Goal: Task Accomplishment & Management: Use online tool/utility

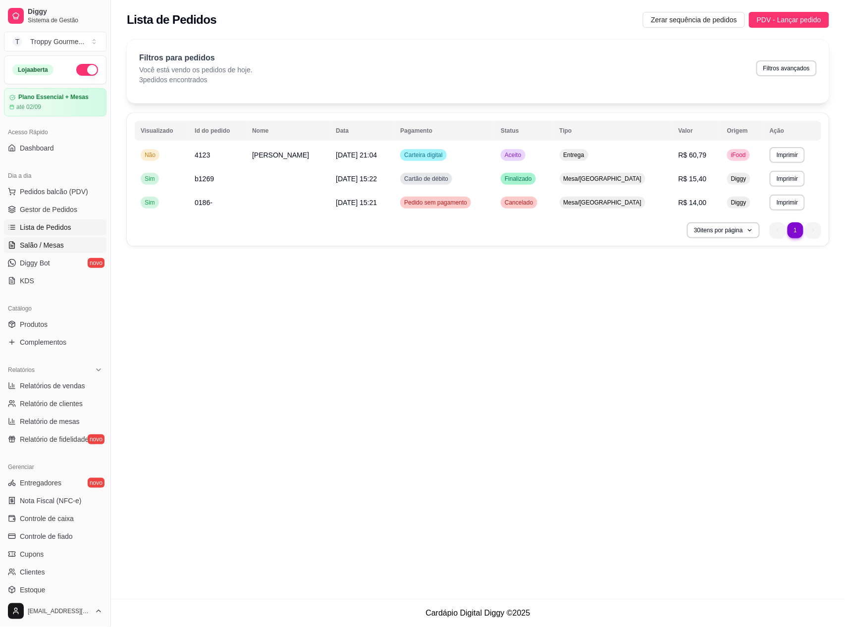
click at [54, 244] on span "Salão / Mesas" at bounding box center [42, 245] width 44 height 10
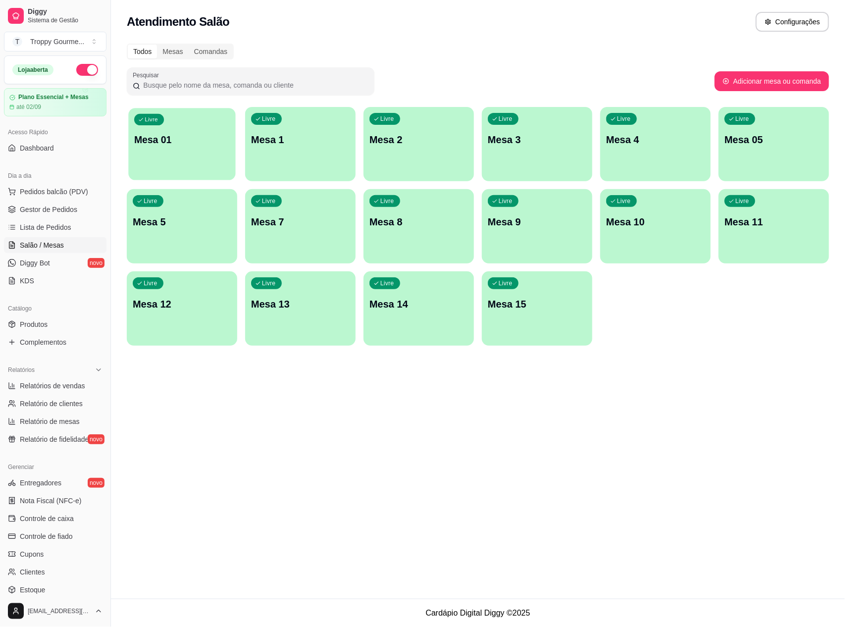
click at [210, 147] on div "Livre Mesa 01" at bounding box center [181, 138] width 107 height 60
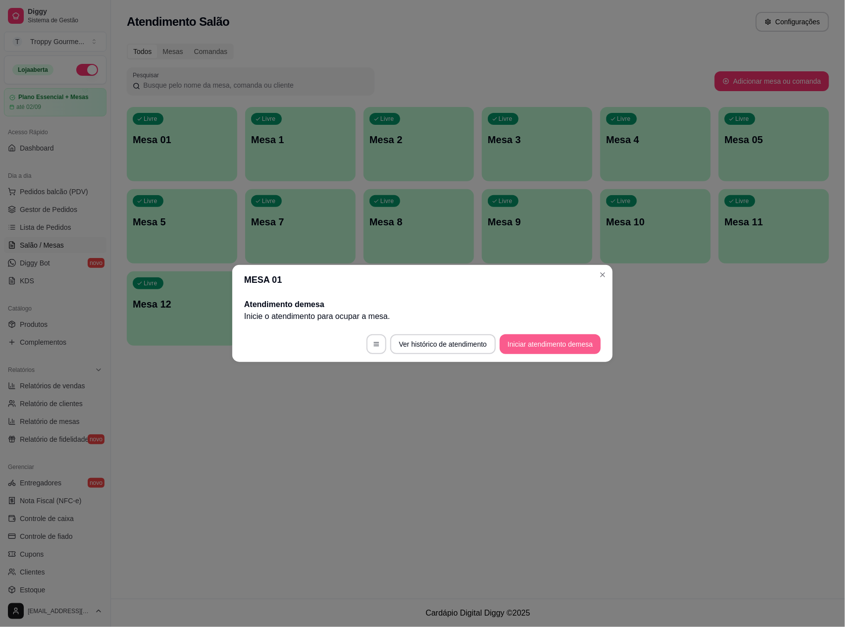
click at [559, 343] on button "Iniciar atendimento de mesa" at bounding box center [550, 344] width 101 height 20
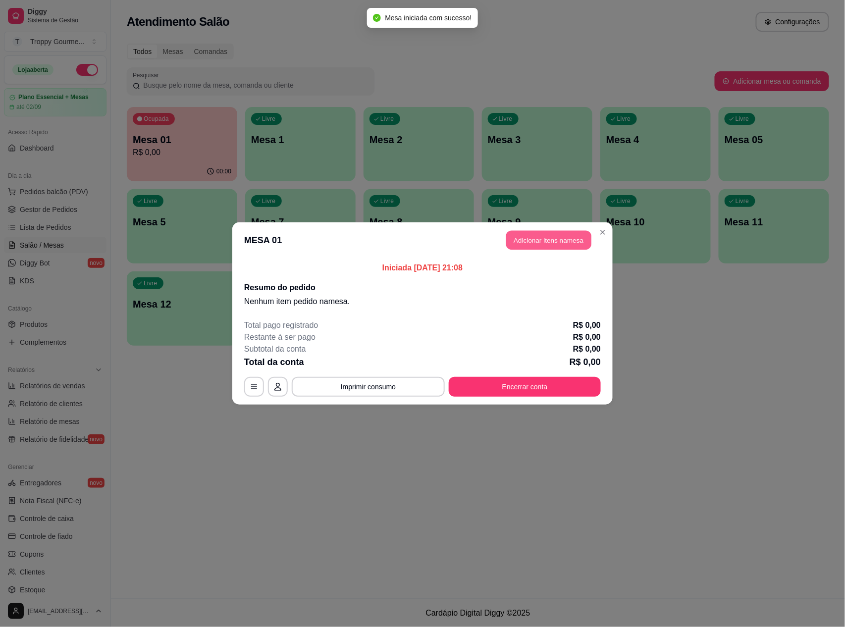
click at [544, 236] on button "Adicionar itens na mesa" at bounding box center [548, 240] width 85 height 19
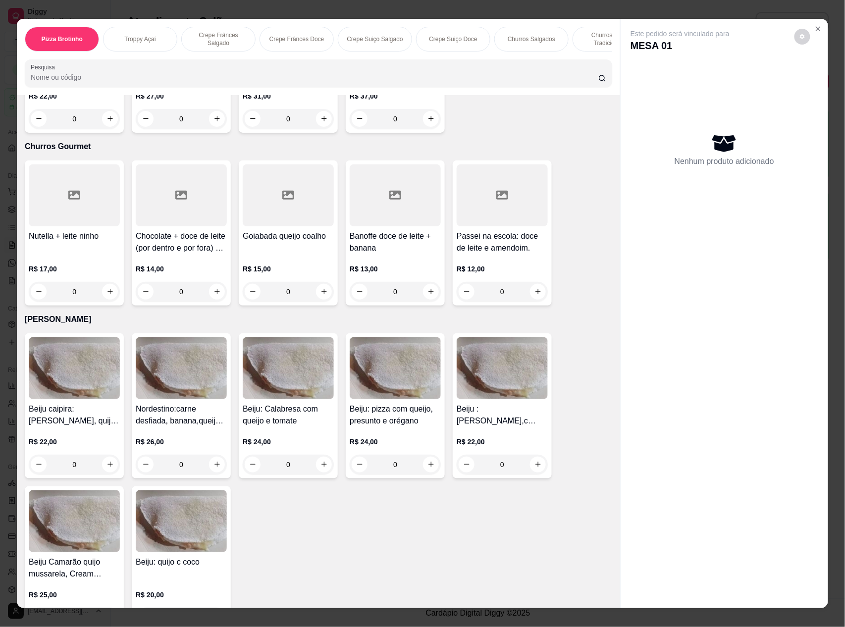
scroll to position [1916, 0]
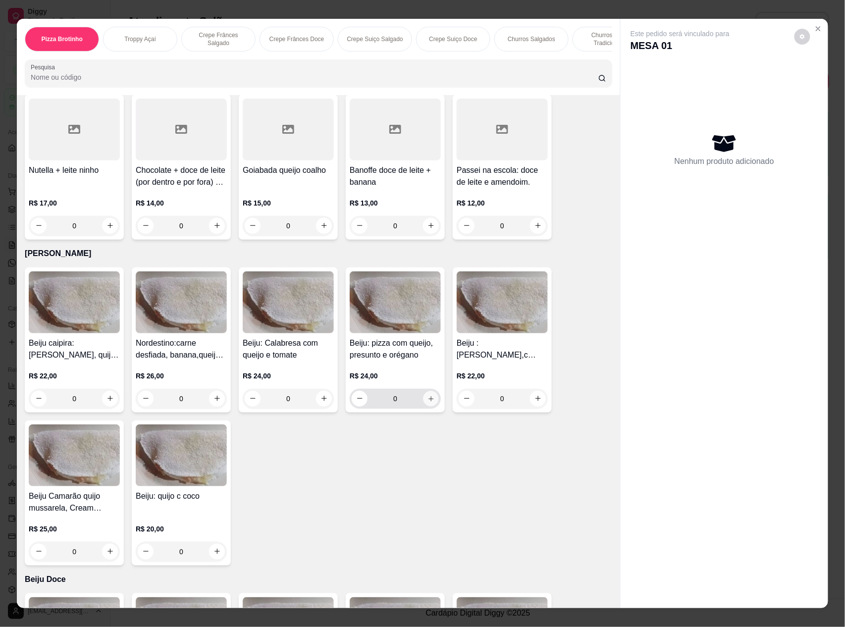
click at [428, 395] on icon "increase-product-quantity" at bounding box center [431, 398] width 7 height 7
type input "1"
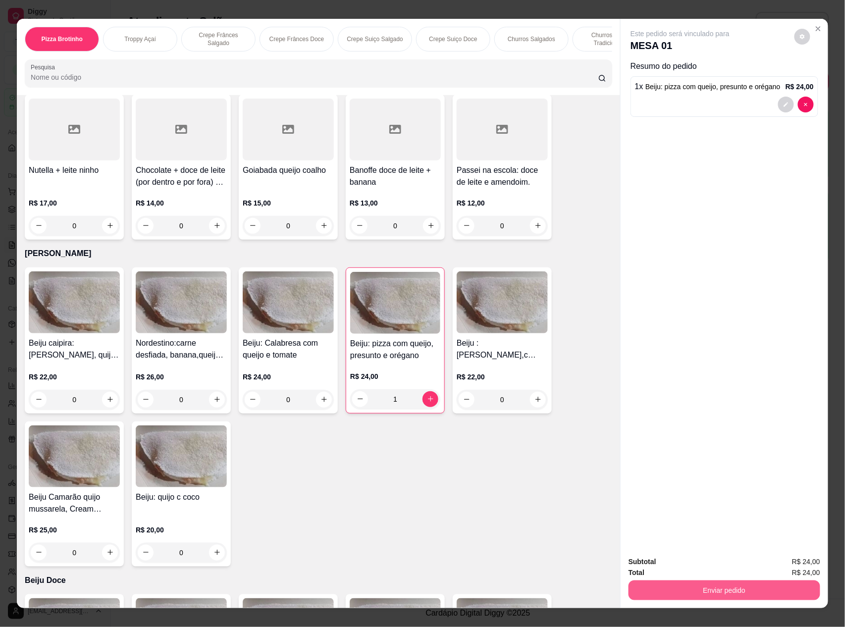
click at [694, 588] on button "Enviar pedido" at bounding box center [725, 591] width 192 height 20
click at [686, 567] on button "Não registrar e enviar pedido" at bounding box center [691, 566] width 100 height 18
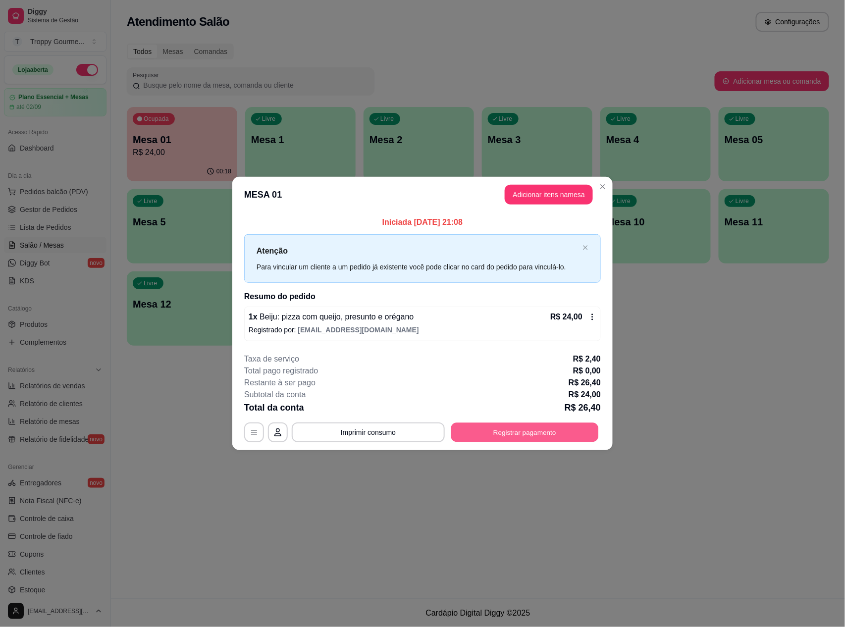
click at [579, 438] on button "Registrar pagamento" at bounding box center [525, 432] width 148 height 19
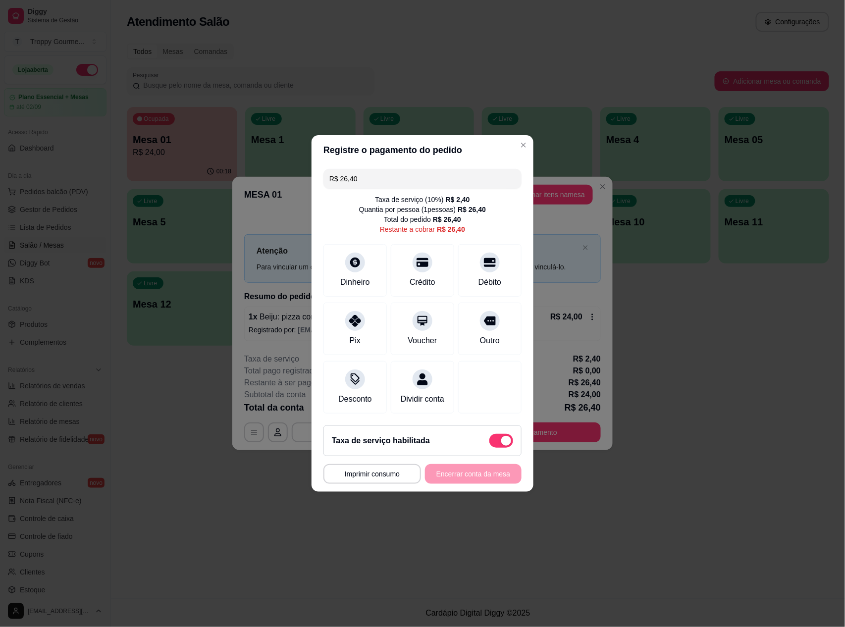
click at [501, 445] on span at bounding box center [506, 441] width 10 height 10
click at [495, 445] on input "checkbox" at bounding box center [492, 446] width 6 height 6
checkbox input "true"
type input "R$ 24,00"
checkbox input "false"
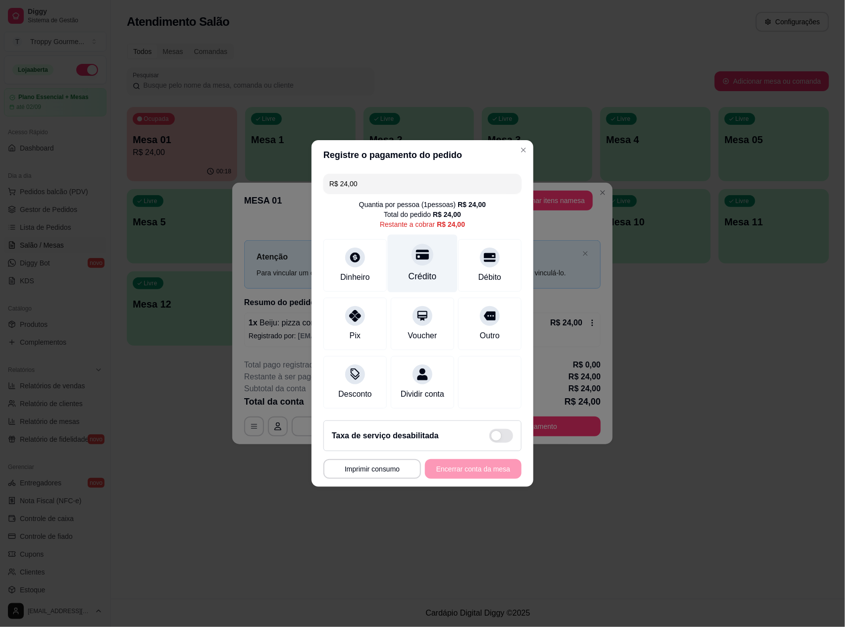
click at [416, 250] on icon at bounding box center [422, 255] width 13 height 10
type input "R$ 0,00"
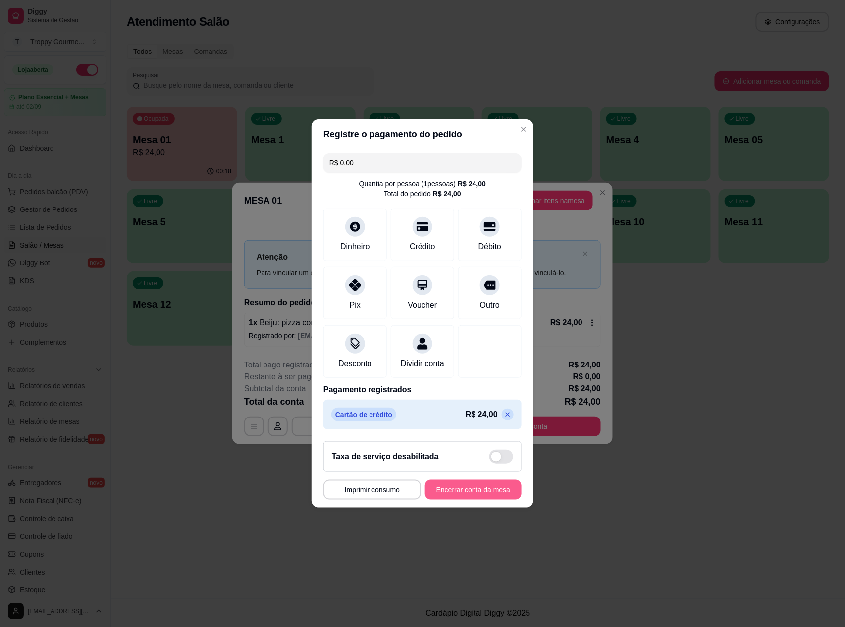
click at [464, 498] on button "Encerrar conta da mesa" at bounding box center [473, 490] width 97 height 20
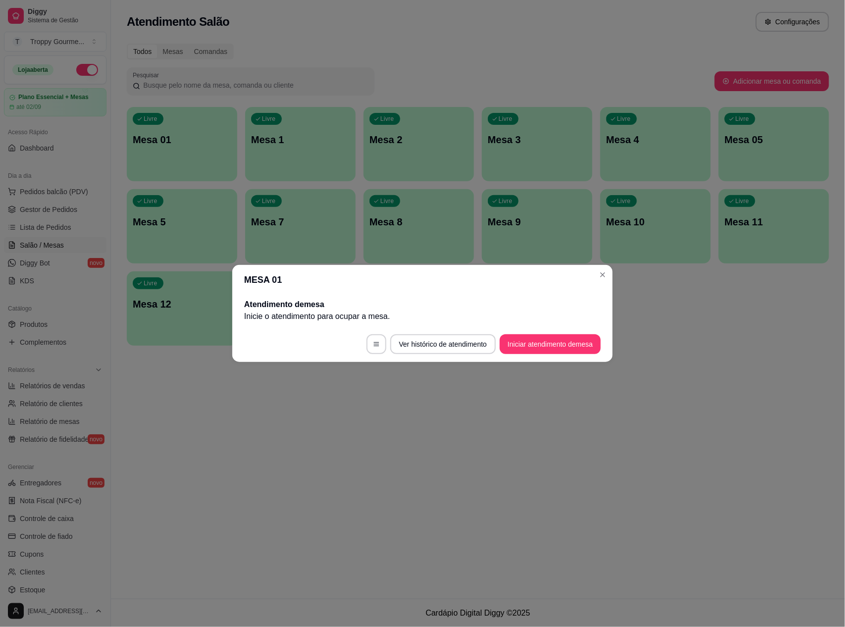
click at [606, 283] on header "MESA 01" at bounding box center [422, 280] width 381 height 30
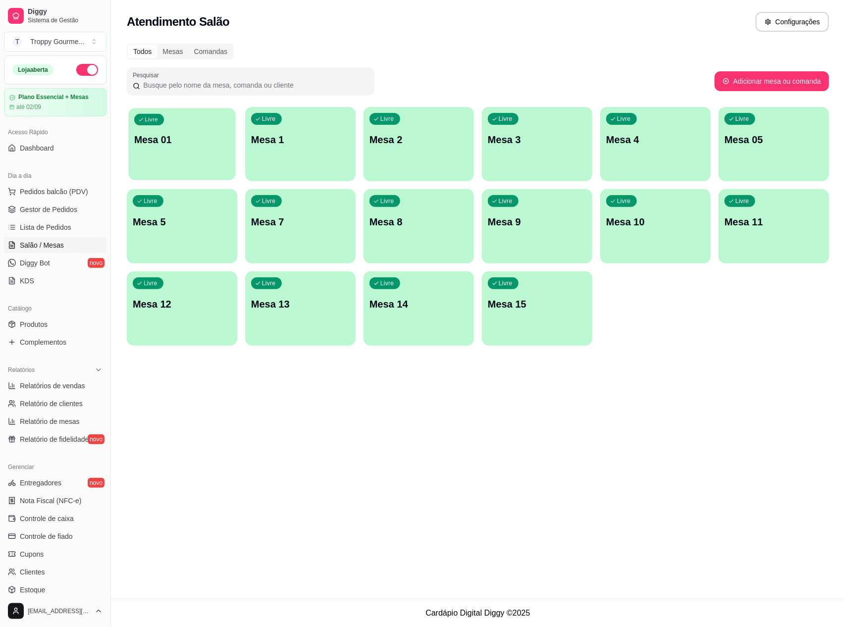
click at [207, 137] on p "Mesa 01" at bounding box center [182, 139] width 96 height 13
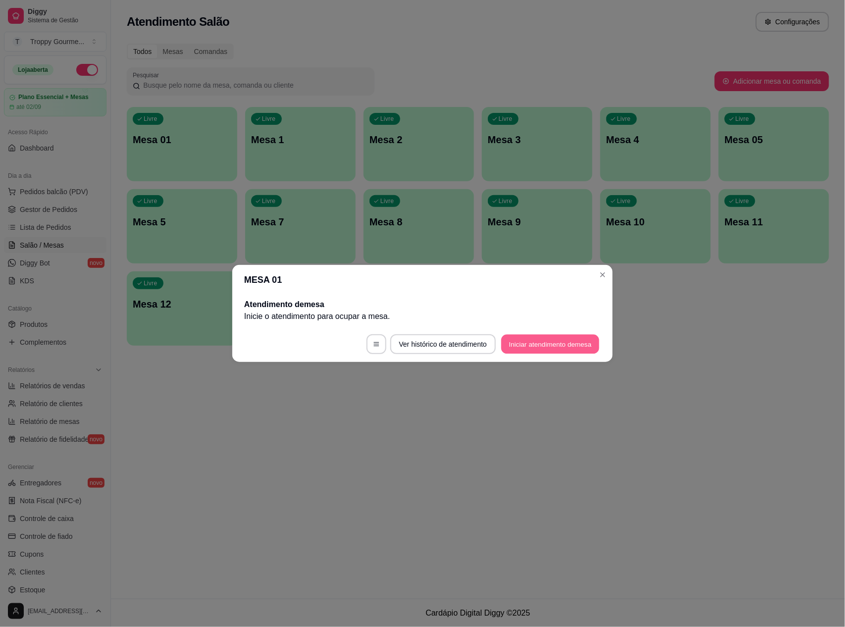
click at [556, 343] on button "Iniciar atendimento de mesa" at bounding box center [550, 344] width 98 height 19
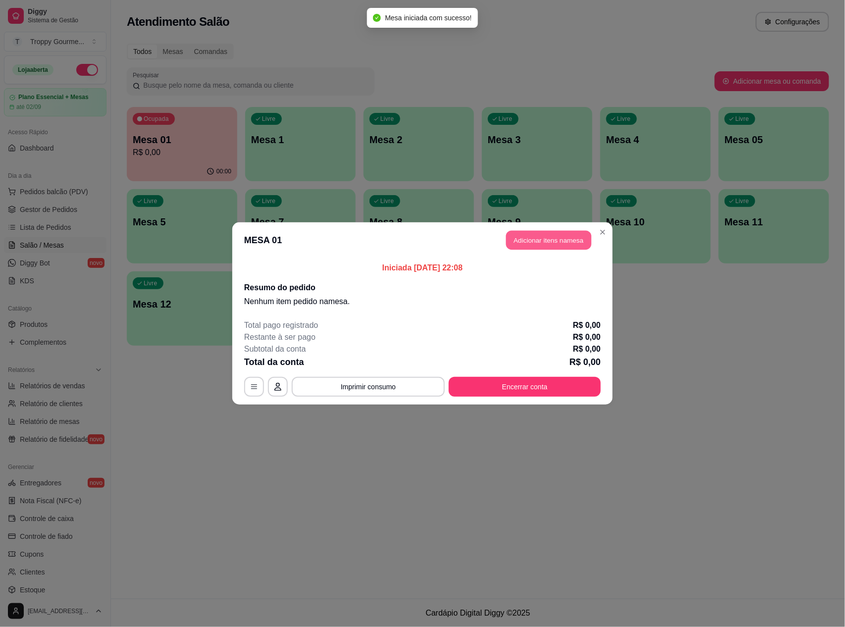
click at [555, 240] on button "Adicionar itens na mesa" at bounding box center [548, 240] width 85 height 19
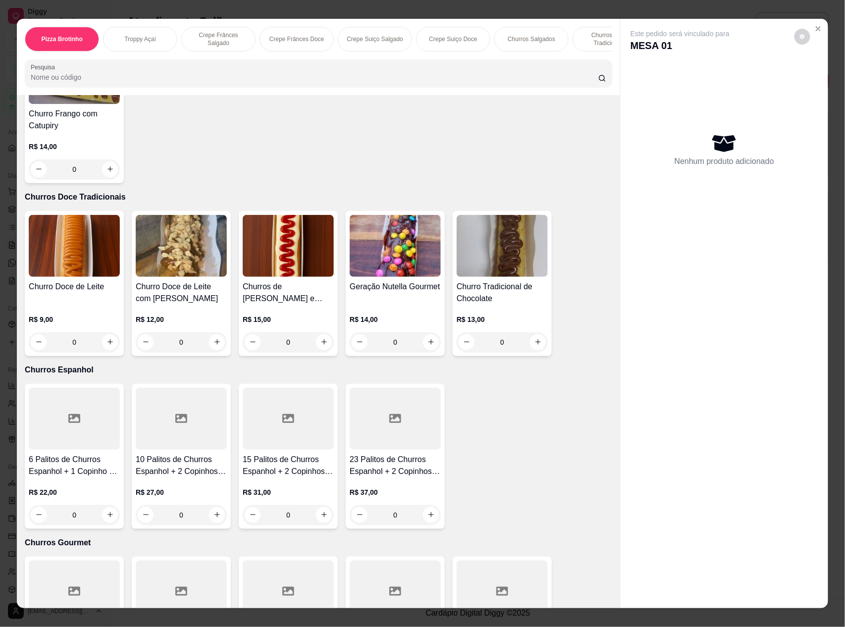
scroll to position [1784, 0]
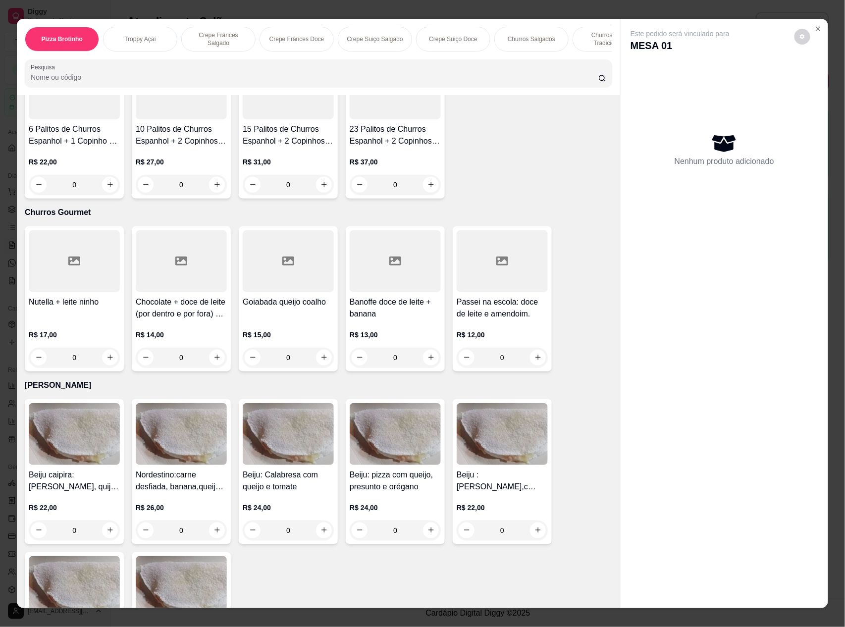
click at [205, 439] on img at bounding box center [181, 434] width 91 height 62
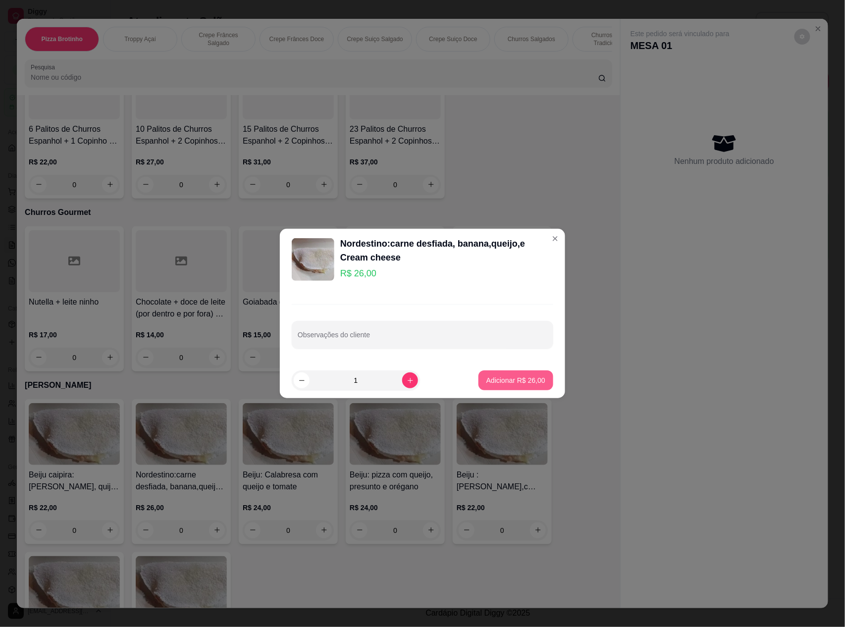
click at [517, 382] on p "Adicionar R$ 26,00" at bounding box center [516, 381] width 59 height 10
type input "1"
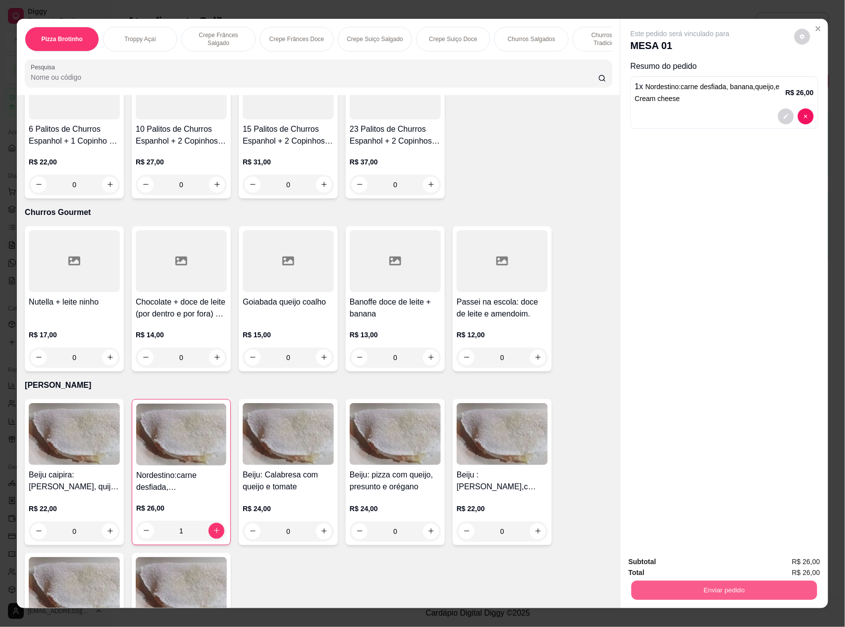
click at [668, 587] on button "Enviar pedido" at bounding box center [725, 590] width 186 height 19
click at [667, 563] on button "Não registrar e enviar pedido" at bounding box center [691, 566] width 100 height 18
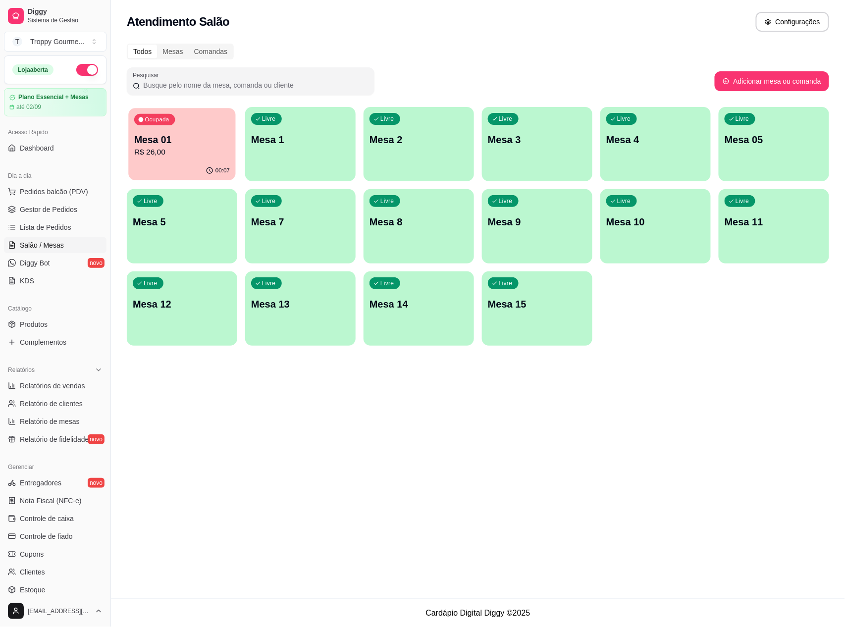
click at [204, 131] on div "Ocupada Mesa 01 R$ 26,00" at bounding box center [181, 135] width 107 height 54
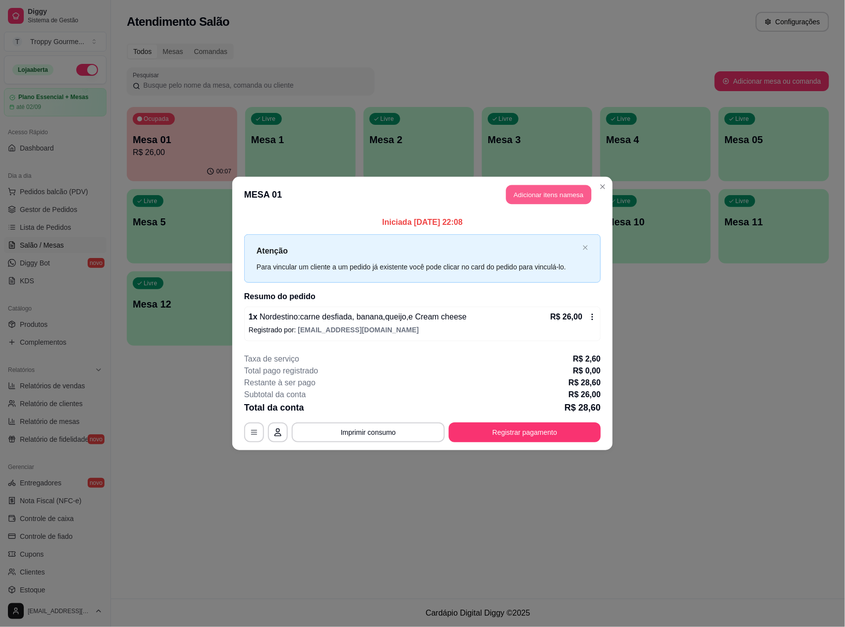
click at [576, 190] on button "Adicionar itens na mesa" at bounding box center [548, 194] width 85 height 19
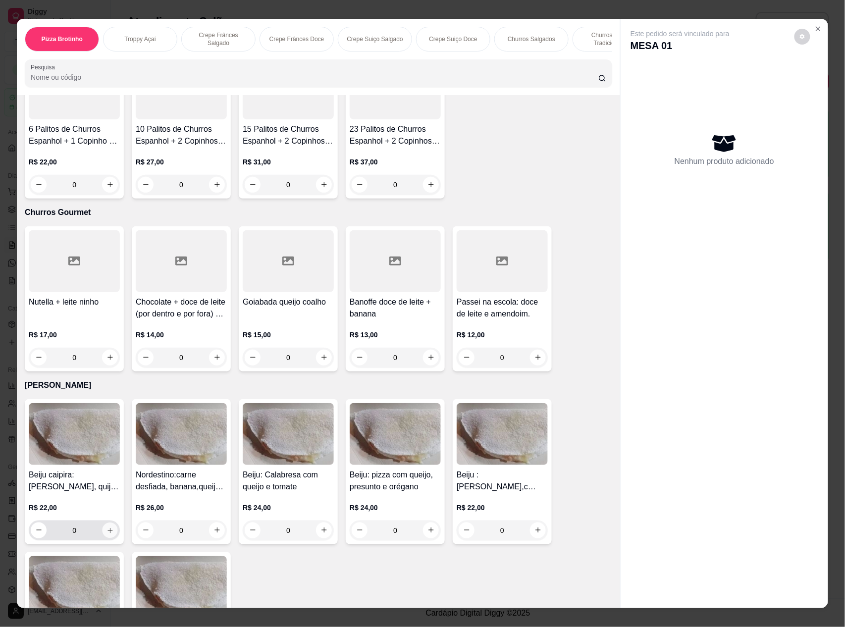
click at [107, 528] on icon "increase-product-quantity" at bounding box center [110, 530] width 7 height 7
type input "1"
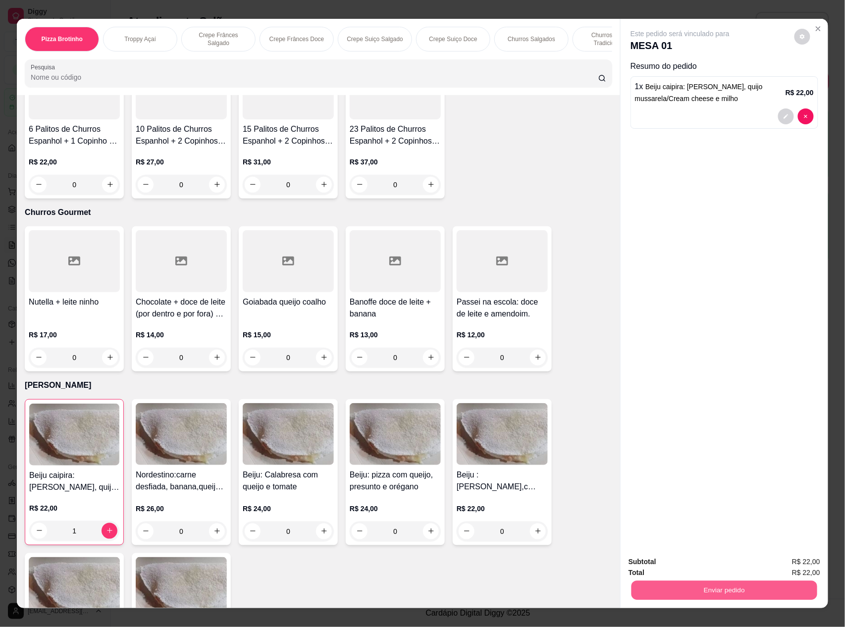
click at [647, 591] on button "Enviar pedido" at bounding box center [725, 590] width 186 height 19
click at [643, 565] on button "Não registrar e enviar pedido" at bounding box center [691, 566] width 100 height 18
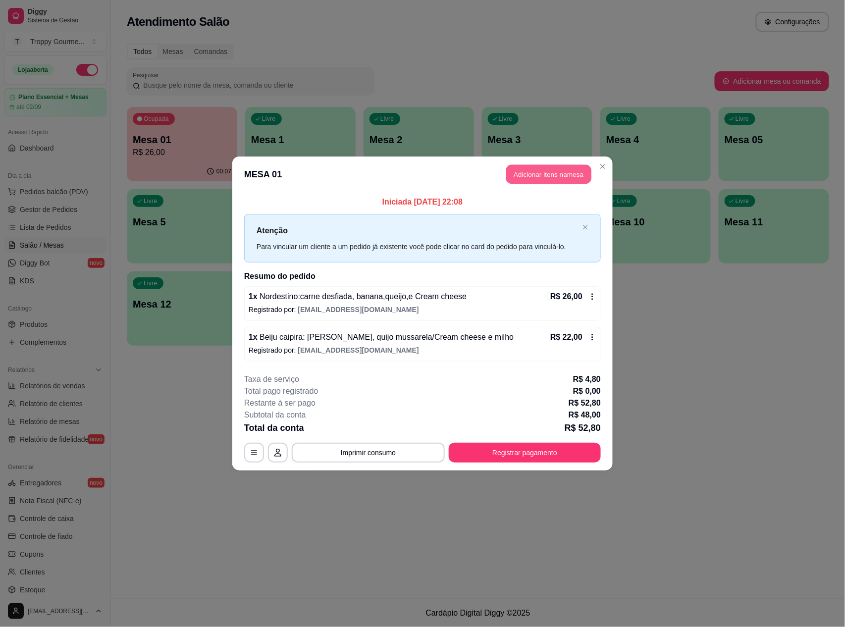
click at [536, 170] on button "Adicionar itens na mesa" at bounding box center [548, 174] width 85 height 19
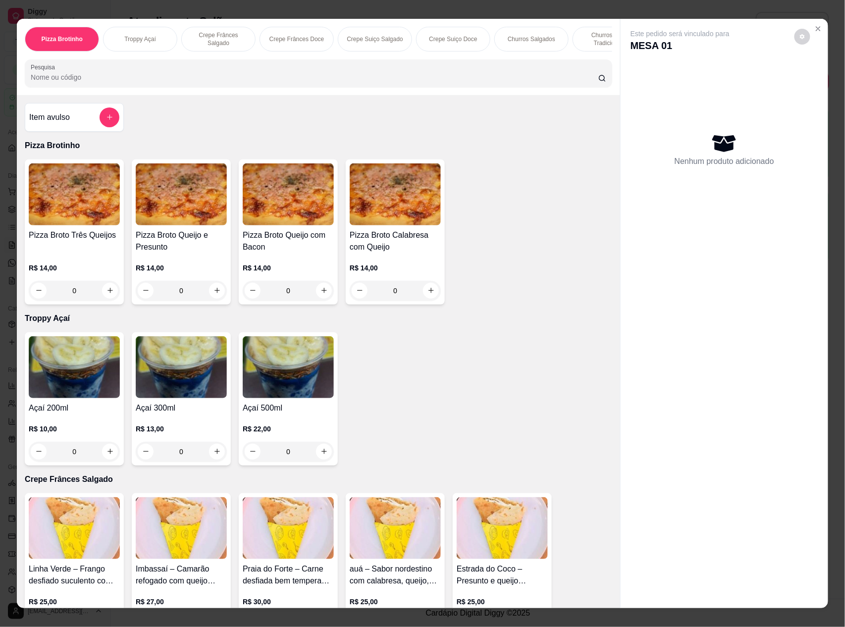
click at [211, 461] on div "0" at bounding box center [181, 452] width 91 height 20
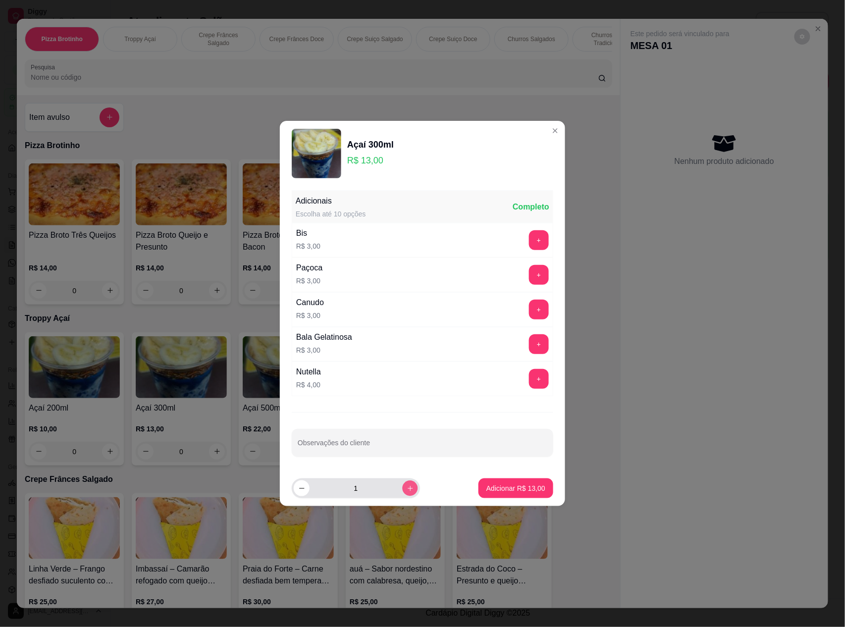
click at [407, 490] on icon "increase-product-quantity" at bounding box center [410, 488] width 7 height 7
type input "2"
click at [488, 489] on p "Adicionar R$ 26,00" at bounding box center [516, 488] width 57 height 9
type input "2"
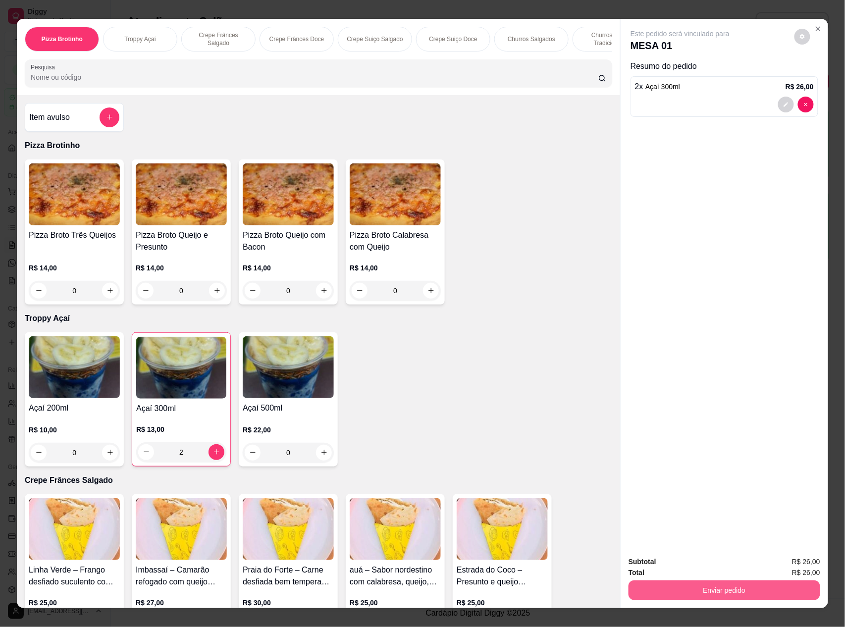
click at [678, 589] on button "Enviar pedido" at bounding box center [725, 591] width 192 height 20
click at [667, 564] on button "Não registrar e enviar pedido" at bounding box center [691, 566] width 100 height 18
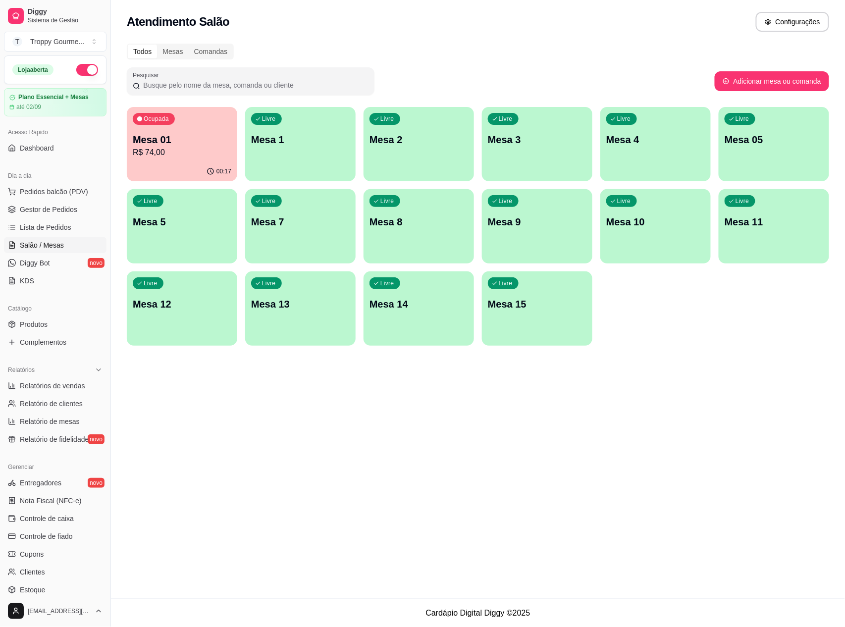
click at [215, 141] on p "Mesa 01" at bounding box center [182, 140] width 99 height 14
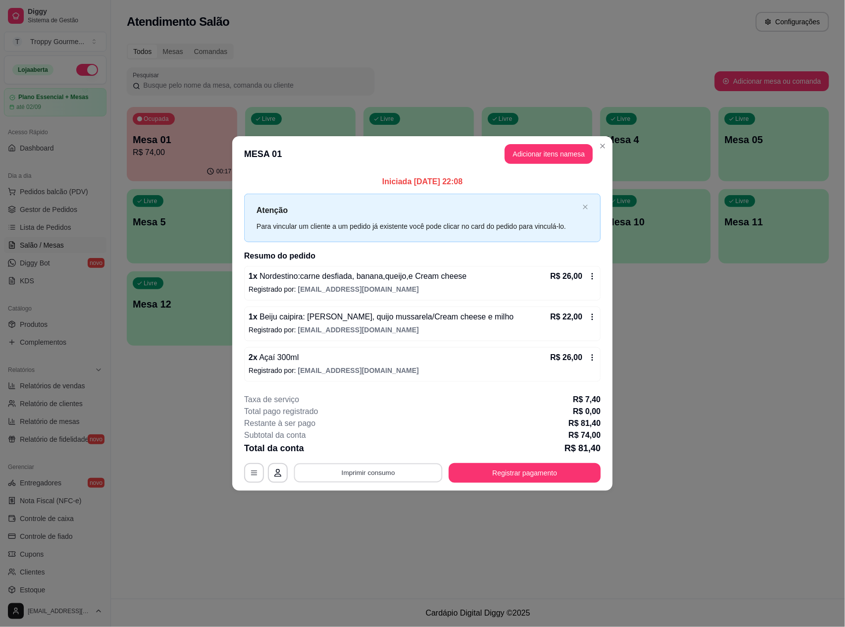
click at [349, 472] on button "Imprimir consumo" at bounding box center [368, 472] width 149 height 19
click at [358, 432] on button "IMPRESSORA" at bounding box center [372, 431] width 72 height 16
click at [548, 465] on button "Registrar pagamento" at bounding box center [525, 472] width 148 height 19
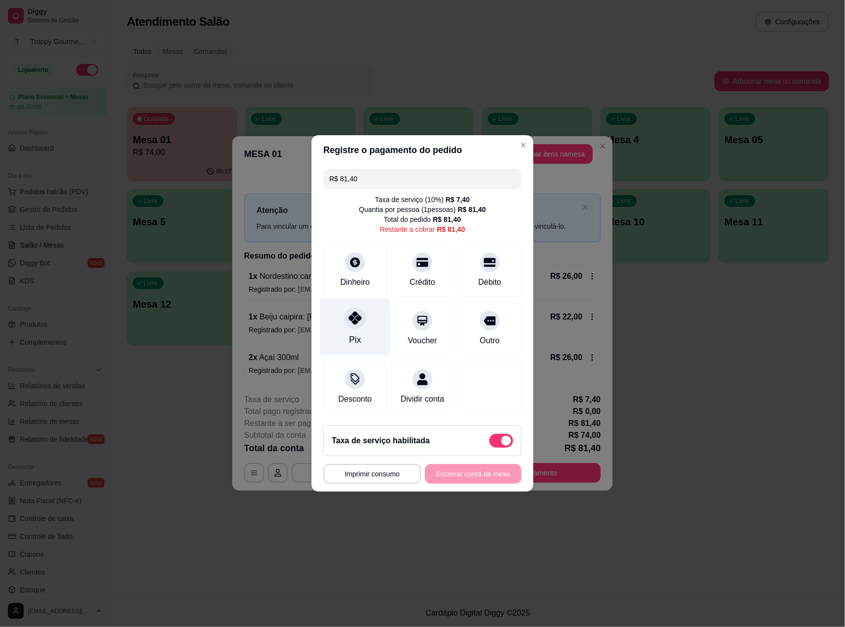
click at [355, 315] on icon at bounding box center [355, 318] width 13 height 13
type input "R$ 0,00"
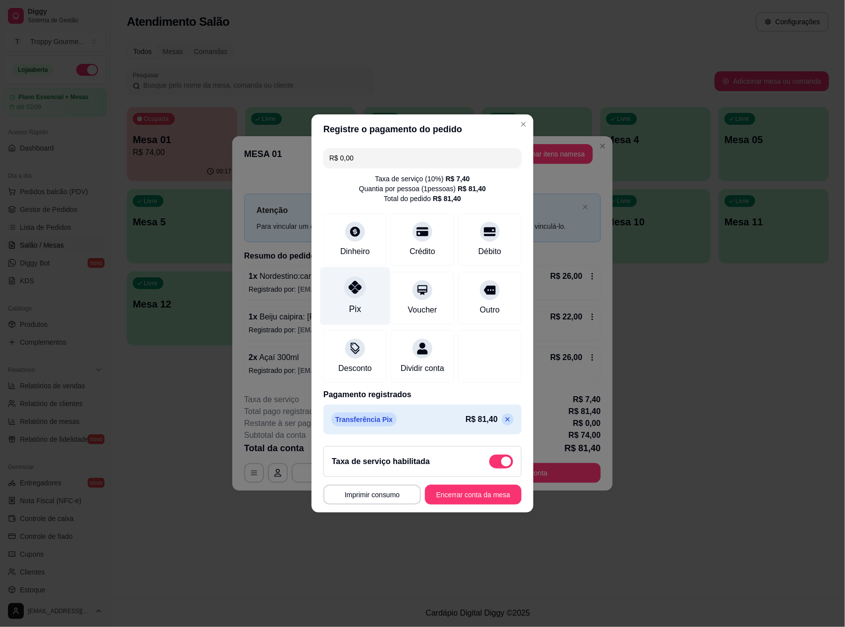
click at [358, 281] on icon at bounding box center [355, 287] width 13 height 13
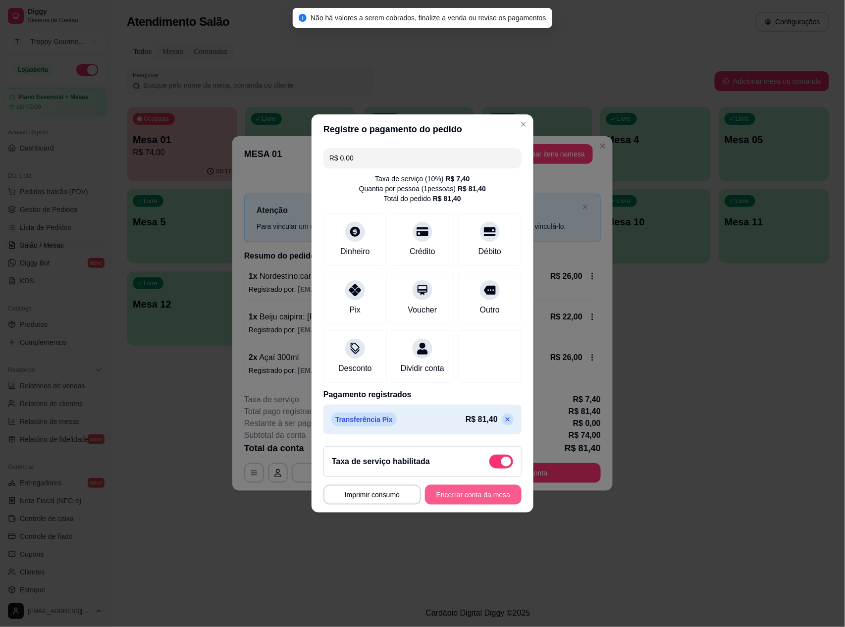
click at [456, 498] on button "Encerrar conta da mesa" at bounding box center [473, 495] width 97 height 20
